Goal: Task Accomplishment & Management: Manage account settings

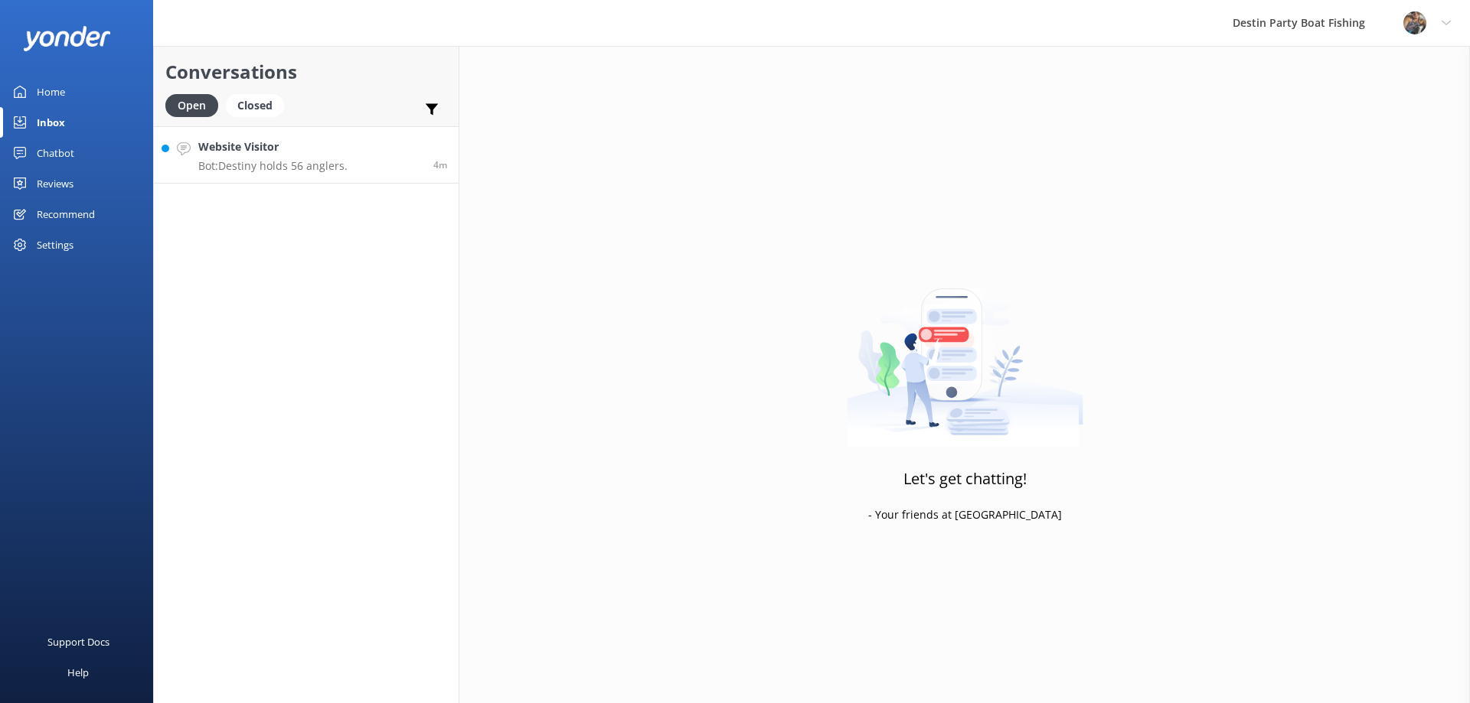
click at [313, 162] on p "Bot: Destiny holds 56 anglers." at bounding box center [272, 166] width 149 height 14
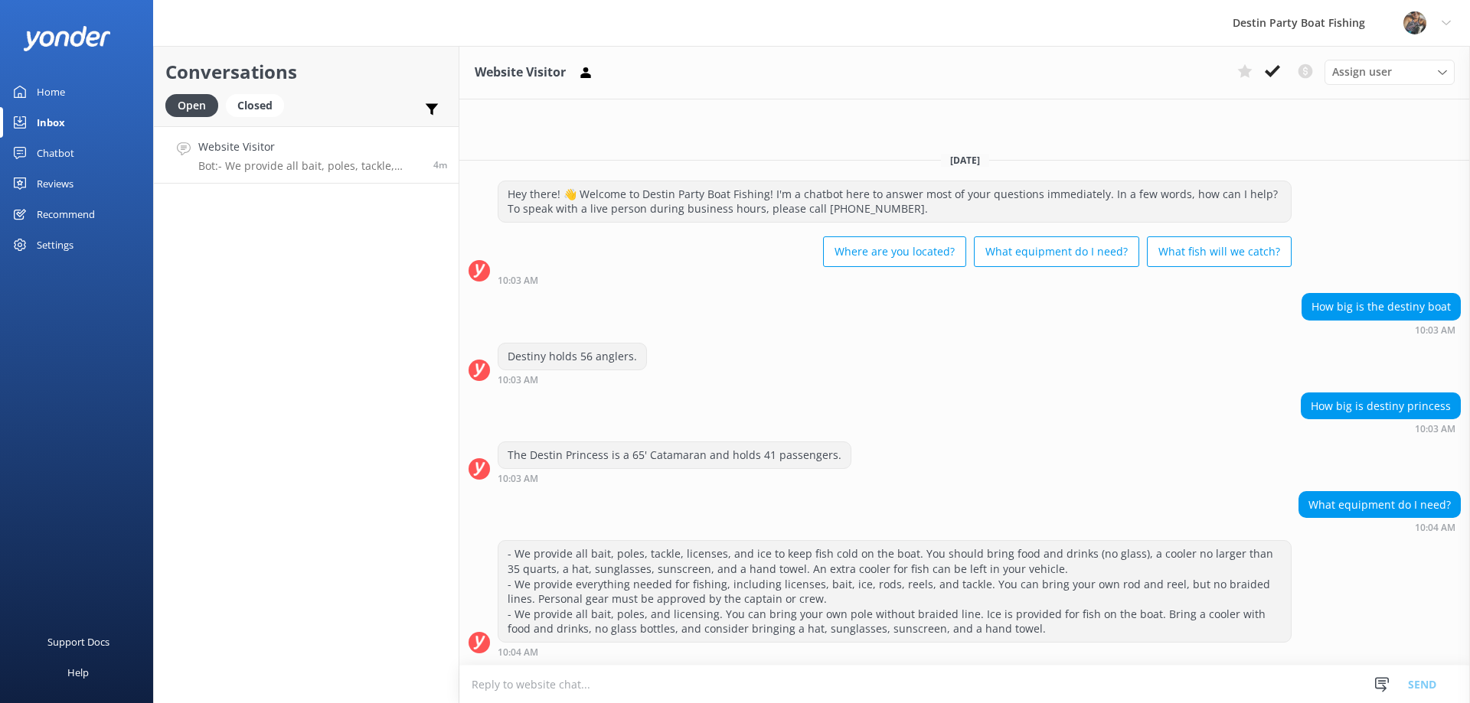
click at [67, 175] on div "Reviews" at bounding box center [55, 183] width 37 height 31
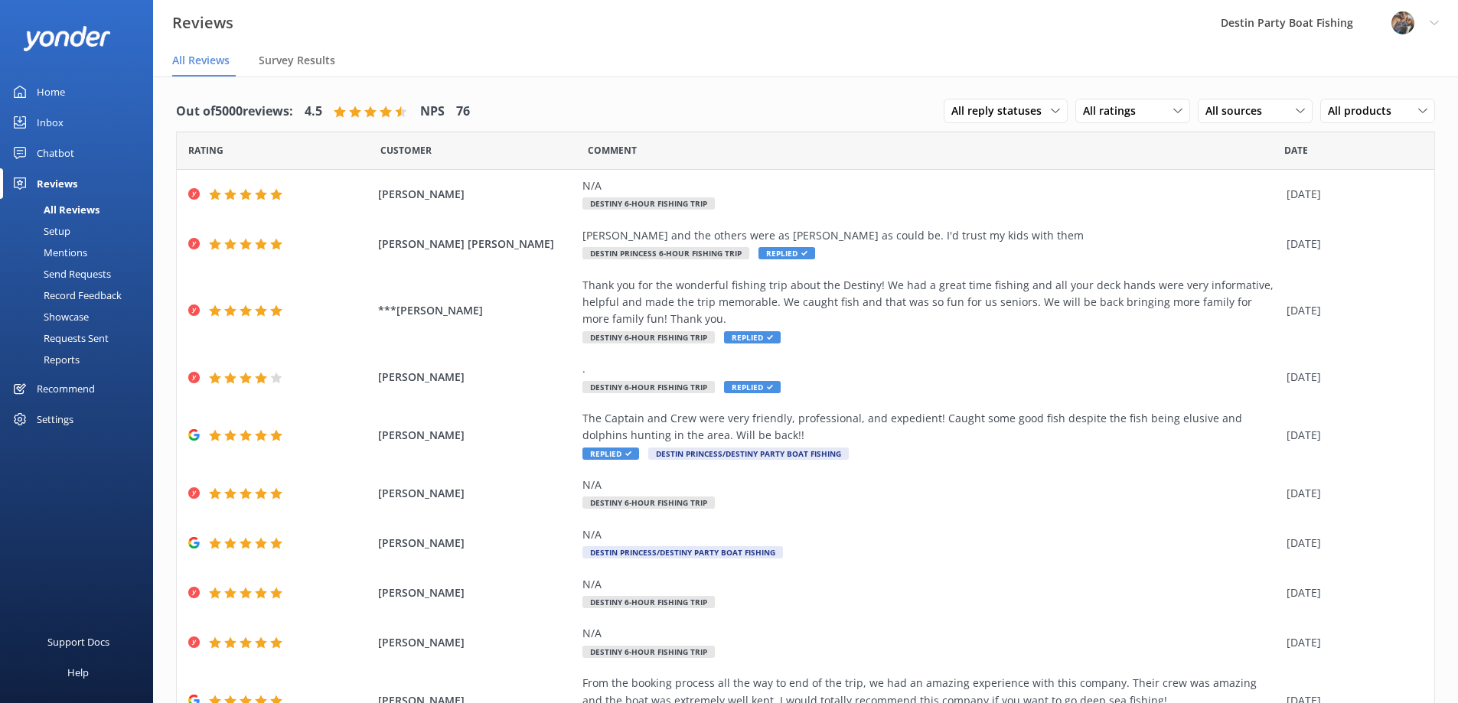
click at [46, 89] on div "Home" at bounding box center [51, 92] width 28 height 31
